Goal: Information Seeking & Learning: Learn about a topic

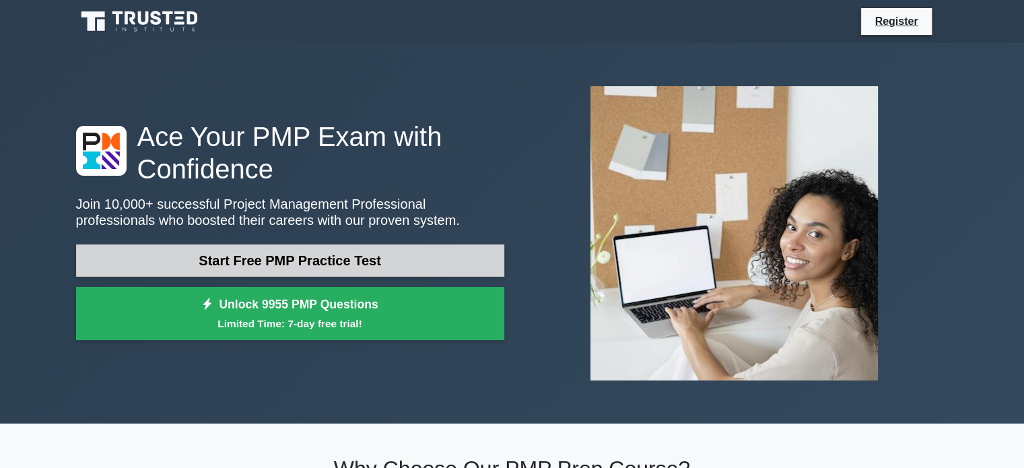
click at [302, 255] on link "Start Free PMP Practice Test" at bounding box center [290, 260] width 428 height 32
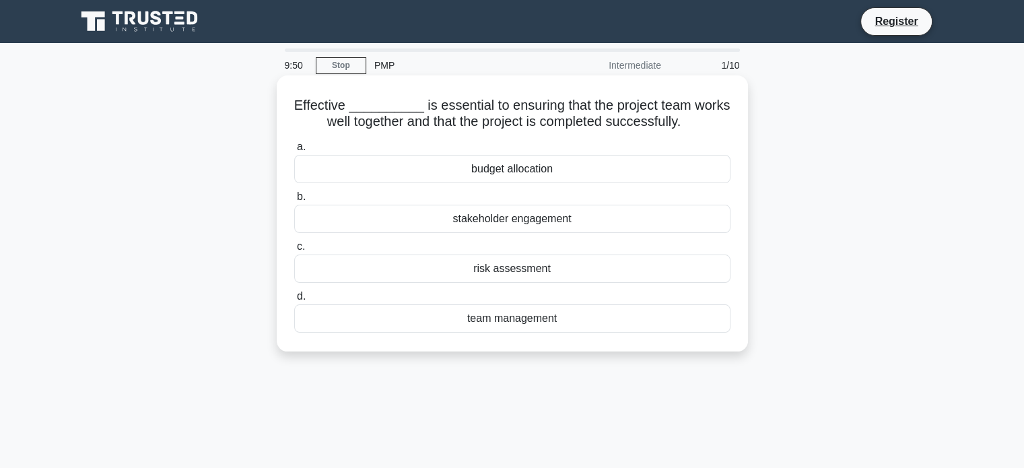
click at [537, 326] on div "team management" at bounding box center [512, 318] width 436 height 28
click at [294, 301] on input "d. team management" at bounding box center [294, 296] width 0 height 9
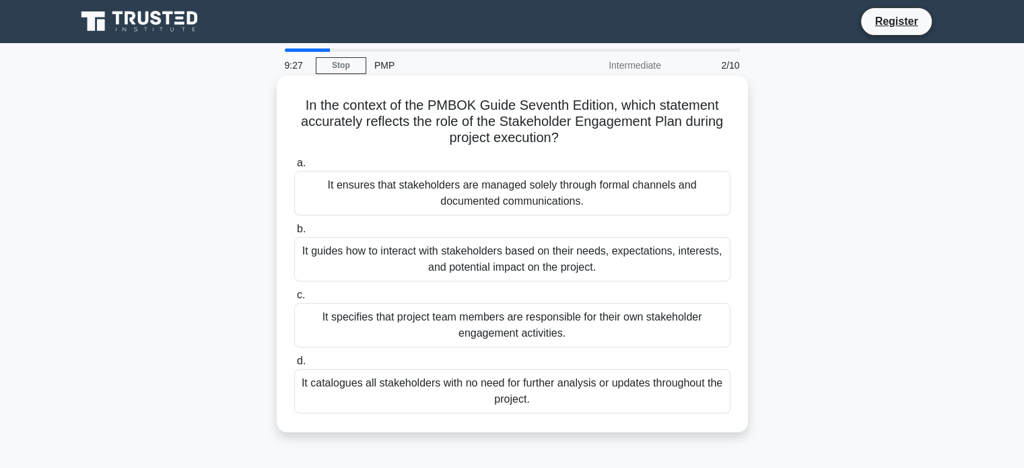
click at [488, 193] on div "It ensures that stakeholders are managed solely through formal channels and doc…" at bounding box center [512, 193] width 436 height 44
click at [294, 168] on input "a. It ensures that stakeholders are managed solely through formal channels and …" at bounding box center [294, 163] width 0 height 9
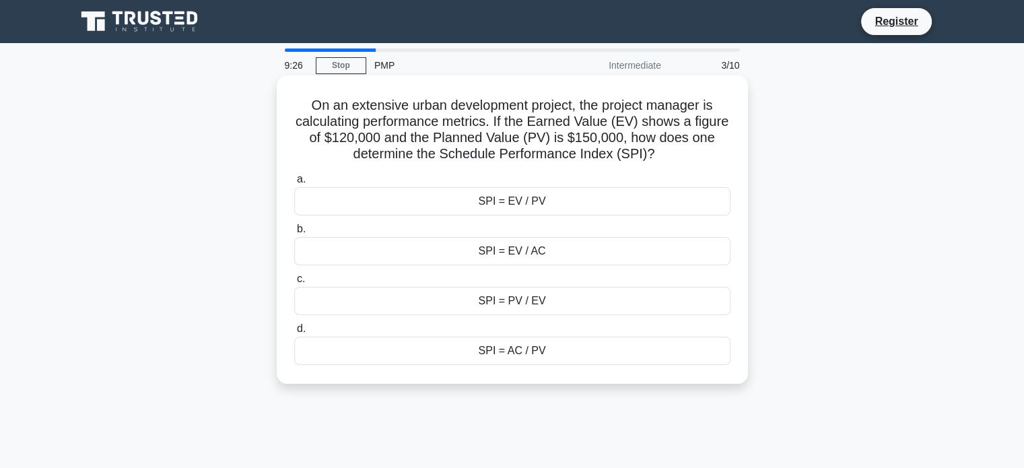
click at [531, 248] on div "SPI = EV / AC" at bounding box center [512, 251] width 436 height 28
click at [294, 234] on input "b. SPI = EV / AC" at bounding box center [294, 229] width 0 height 9
